Goal: Transaction & Acquisition: Purchase product/service

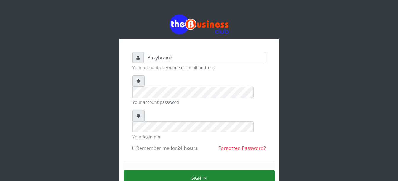
click at [197, 171] on button "Sign in" at bounding box center [199, 178] width 151 height 15
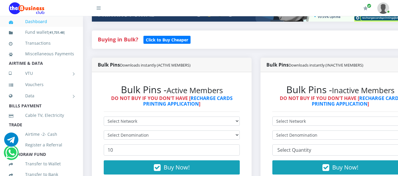
scroll to position [148, 0]
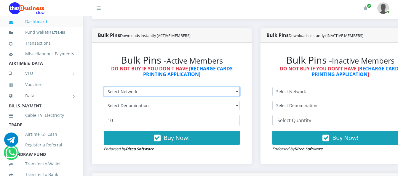
click at [183, 87] on select "Select Network MTN Globacom 9Mobile Airtel" at bounding box center [172, 91] width 136 height 9
select select "MTN"
click at [104, 87] on select "Select Network MTN Globacom 9Mobile Airtel" at bounding box center [172, 91] width 136 height 9
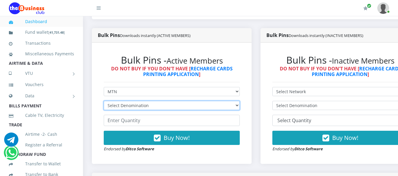
click at [179, 101] on select "Select Denomination MTN NGN100 - ₦96.99 MTN NGN200 - ₦193.98 MTN NGN400 - ₦387.…" at bounding box center [172, 105] width 136 height 9
select select "193.98-200"
click at [104, 101] on select "Select Denomination MTN NGN100 - ₦96.99 MTN NGN200 - ₦193.98 MTN NGN400 - ₦387.…" at bounding box center [172, 105] width 136 height 9
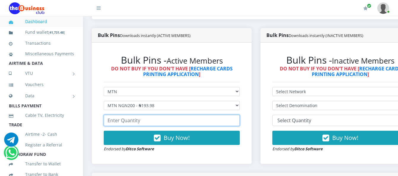
click at [182, 116] on input "number" at bounding box center [172, 120] width 136 height 11
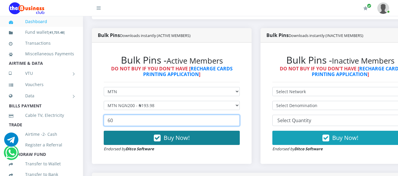
type input "60"
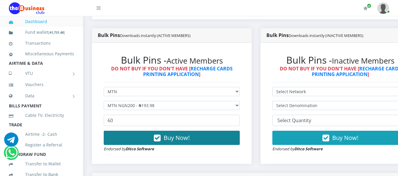
click at [177, 136] on span "Buy Now!" at bounding box center [176, 138] width 26 height 8
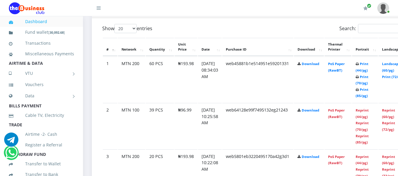
scroll to position [326, 0]
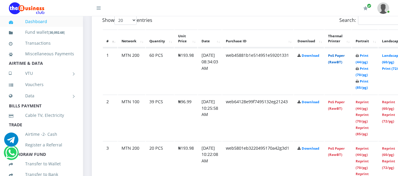
click at [344, 53] on link "PoS Paper (RawBT)" at bounding box center [336, 58] width 17 height 11
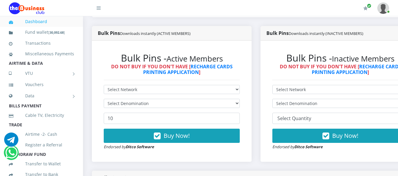
scroll to position [148, 0]
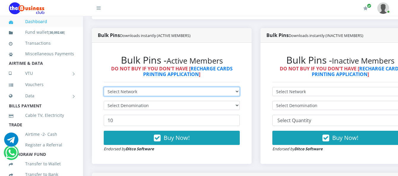
click at [227, 87] on select "Select Network MTN Globacom 9Mobile Airtel" at bounding box center [172, 91] width 136 height 9
select select "MTN"
click at [104, 87] on select "Select Network MTN Globacom 9Mobile Airtel" at bounding box center [172, 91] width 136 height 9
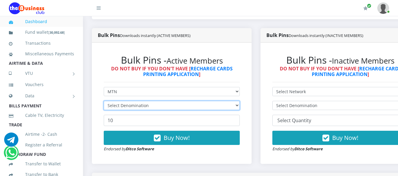
click at [223, 101] on select "Select Denomination" at bounding box center [172, 105] width 136 height 9
click at [224, 101] on select "Select Denomination" at bounding box center [172, 105] width 136 height 9
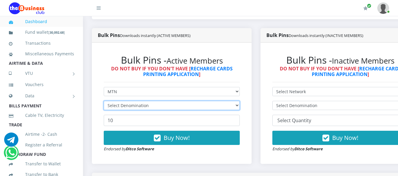
click at [224, 101] on select "Select Denomination" at bounding box center [172, 105] width 136 height 9
click at [225, 95] on form "Select Network MTN Globacom 9Mobile Airtel Select Denomination 10 Buy Now! Endo…" at bounding box center [172, 119] width 136 height 65
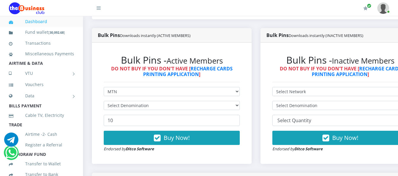
click at [225, 95] on form "Select Network MTN Globacom 9Mobile Airtel Select Denomination 10 Buy Now! Endo…" at bounding box center [172, 119] width 136 height 65
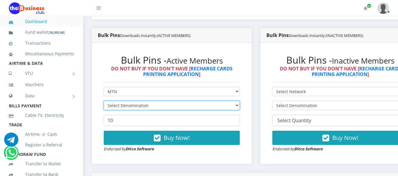
click at [227, 101] on select "Select Denomination" at bounding box center [172, 105] width 136 height 9
click at [228, 101] on select "Select Denomination" at bounding box center [172, 105] width 136 height 9
drag, startPoint x: 230, startPoint y: 99, endPoint x: 233, endPoint y: 97, distance: 3.5
click at [231, 101] on select "Select Denomination" at bounding box center [172, 105] width 136 height 9
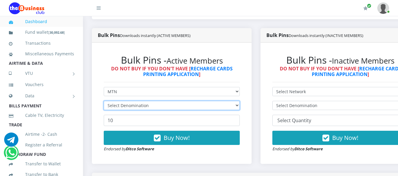
drag, startPoint x: 233, startPoint y: 97, endPoint x: 237, endPoint y: 97, distance: 3.9
click at [236, 101] on select "Select Denomination" at bounding box center [172, 105] width 136 height 9
click at [240, 102] on select "Select Denomination" at bounding box center [172, 105] width 136 height 9
click at [239, 101] on select "Select Denomination" at bounding box center [172, 105] width 136 height 9
